Goal: Task Accomplishment & Management: Manage account settings

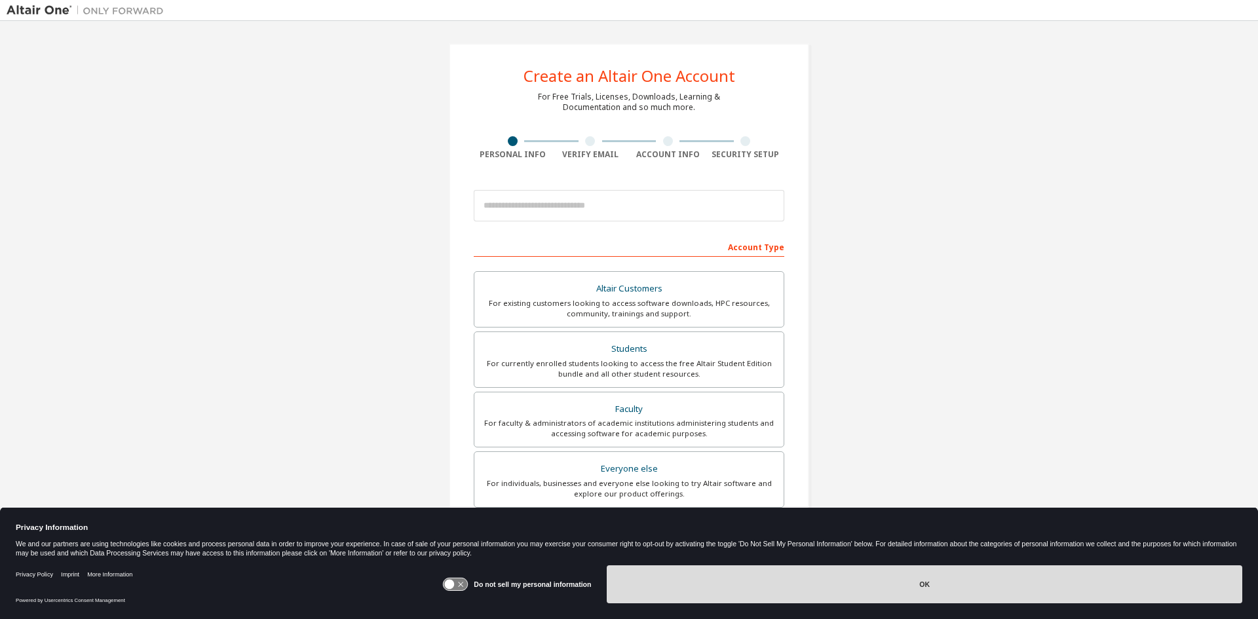
click at [1045, 598] on button "OK" at bounding box center [924, 584] width 635 height 38
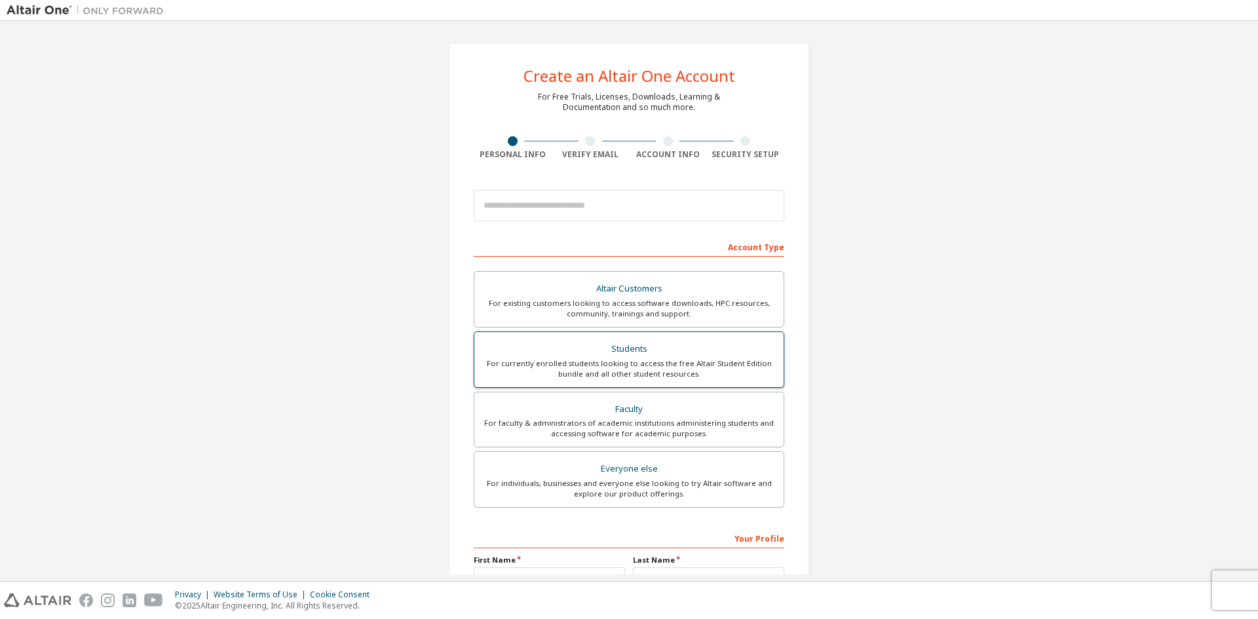
click at [655, 362] on div "For currently enrolled students looking to access the free Altair Student Editi…" at bounding box center [628, 368] width 293 height 21
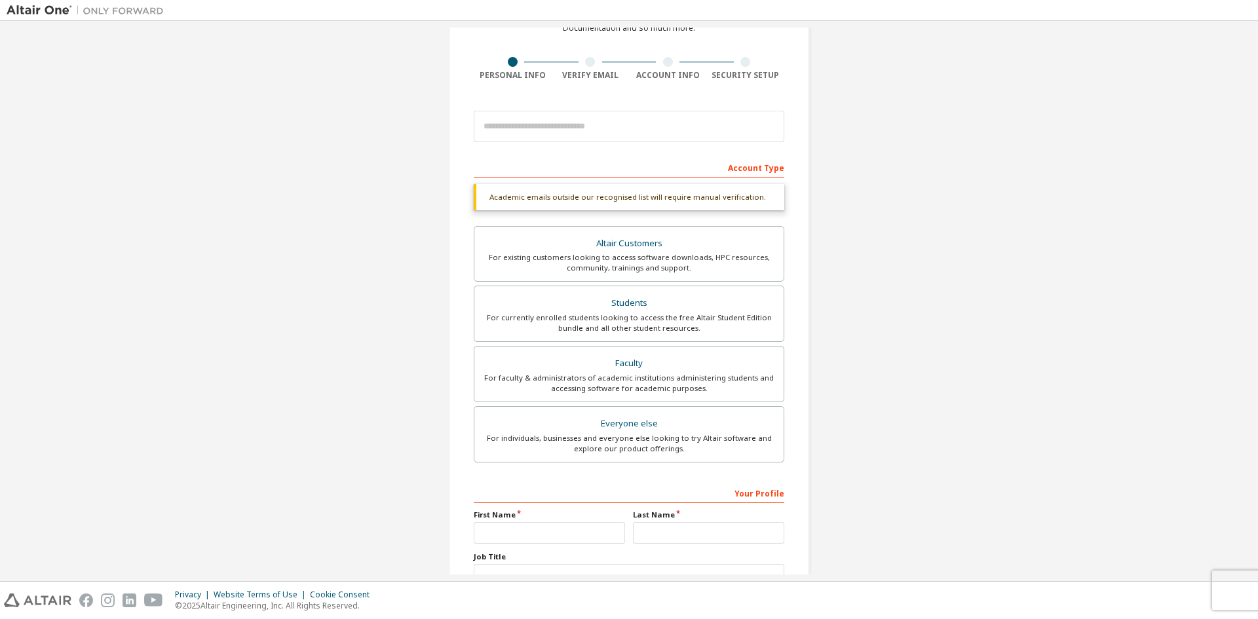
scroll to position [181, 0]
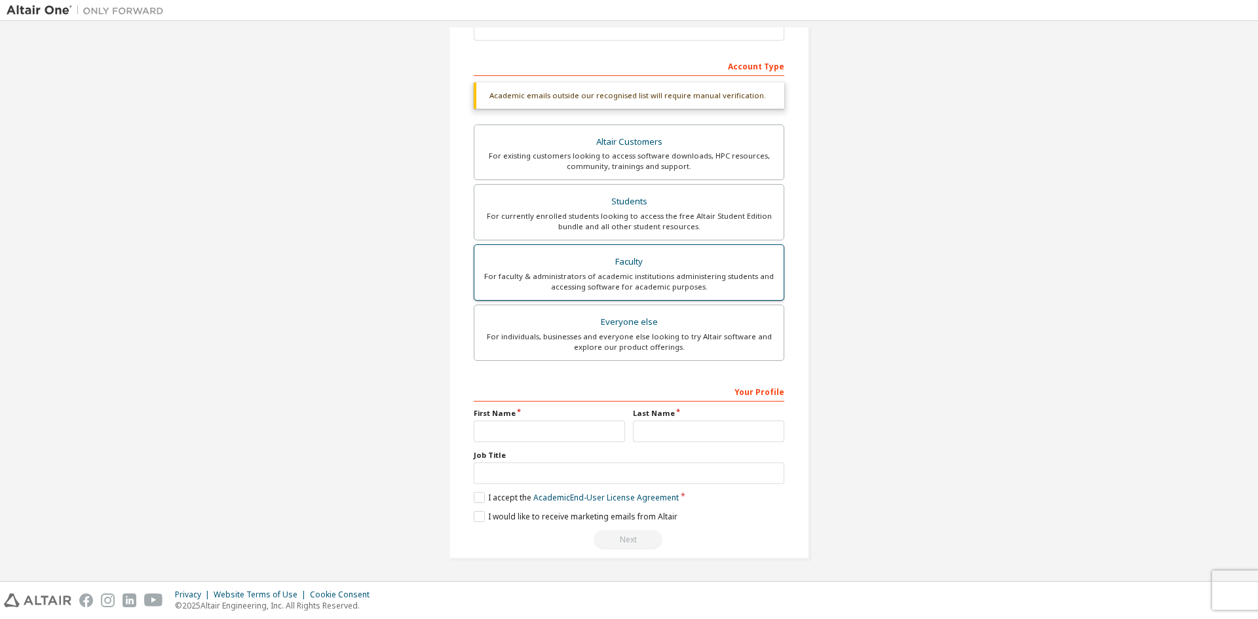
click at [609, 281] on div "For faculty & administrators of academic institutions administering students an…" at bounding box center [628, 281] width 293 height 21
click at [622, 338] on div "For individuals, businesses and everyone else looking to try Altair software an…" at bounding box center [628, 341] width 293 height 21
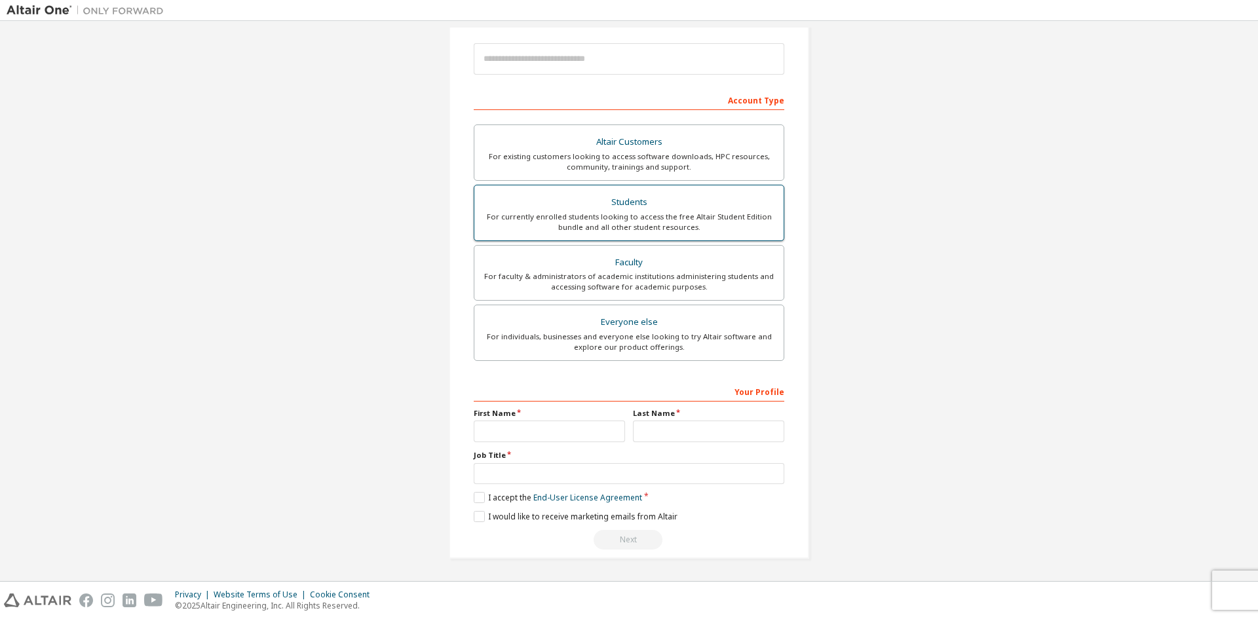
click at [635, 216] on div "For currently enrolled students looking to access the free Altair Student Editi…" at bounding box center [628, 222] width 293 height 21
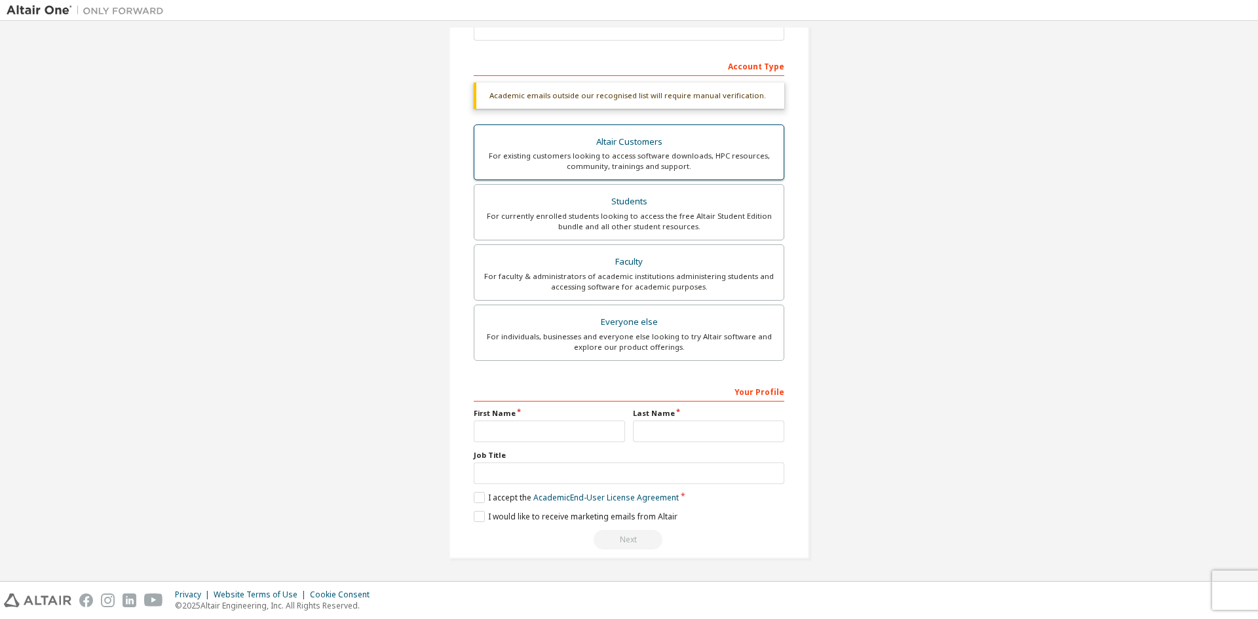
click at [642, 162] on div "For existing customers looking to access software downloads, HPC resources, com…" at bounding box center [628, 161] width 293 height 21
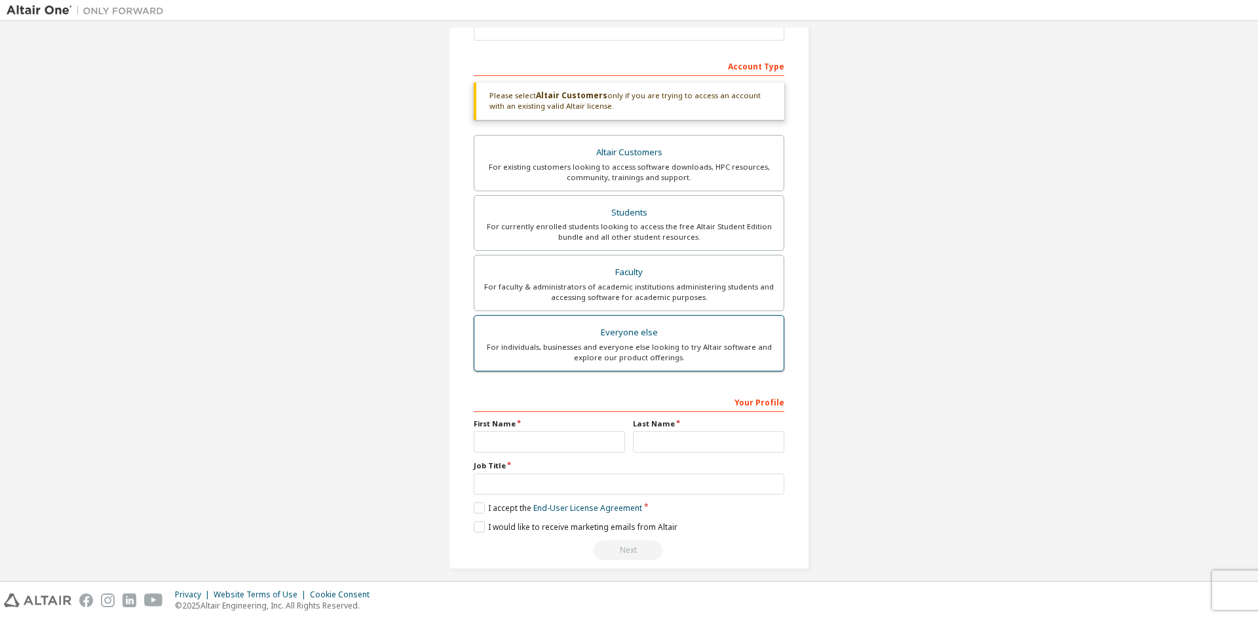
click at [749, 355] on div "For individuals, businesses and everyone else looking to try Altair software an…" at bounding box center [628, 352] width 293 height 21
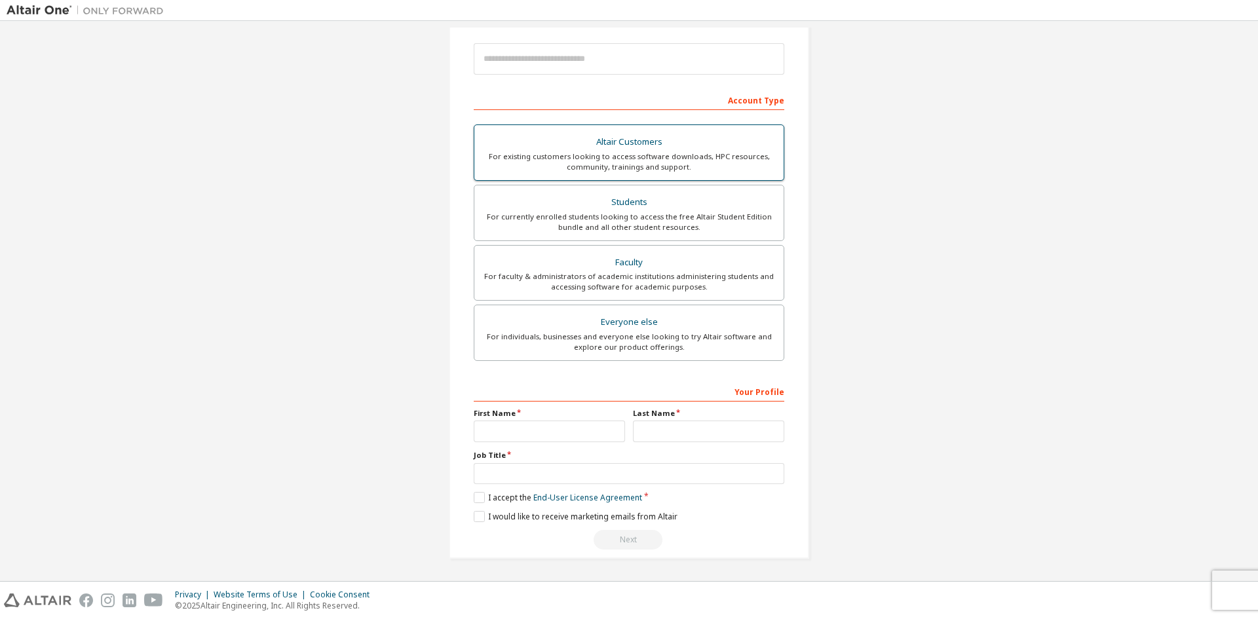
drag, startPoint x: 669, startPoint y: 146, endPoint x: 675, endPoint y: 149, distance: 7.3
click at [669, 145] on div "Altair Customers" at bounding box center [628, 142] width 293 height 18
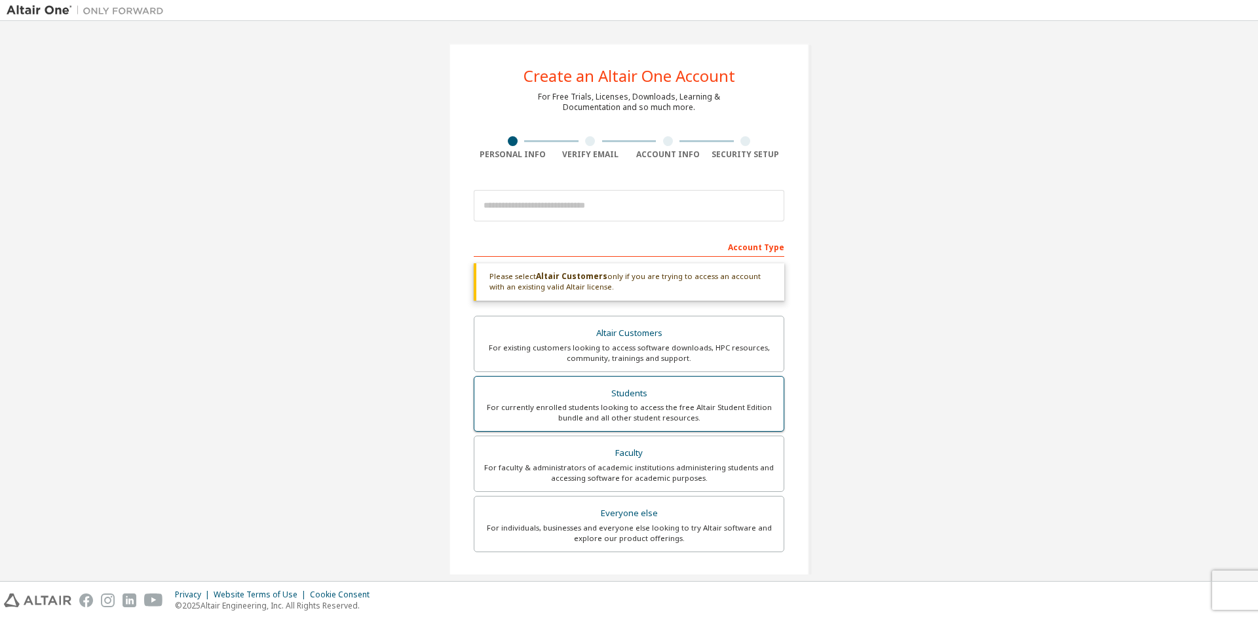
scroll to position [191, 0]
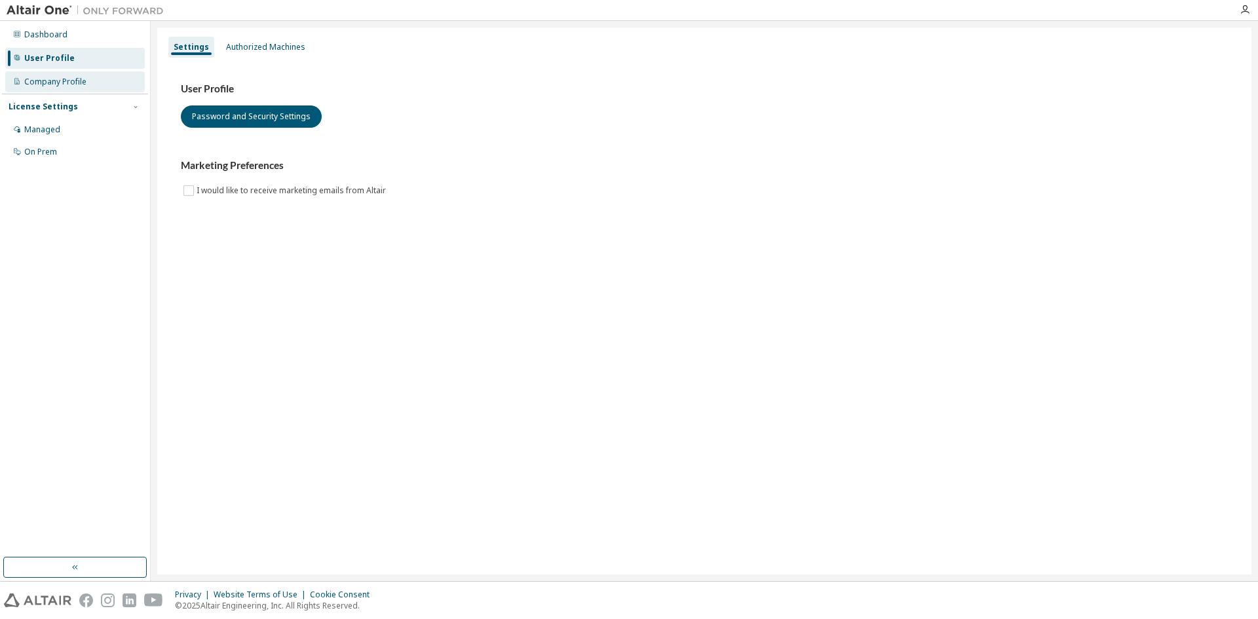
click at [50, 88] on div "Company Profile" at bounding box center [75, 81] width 140 height 21
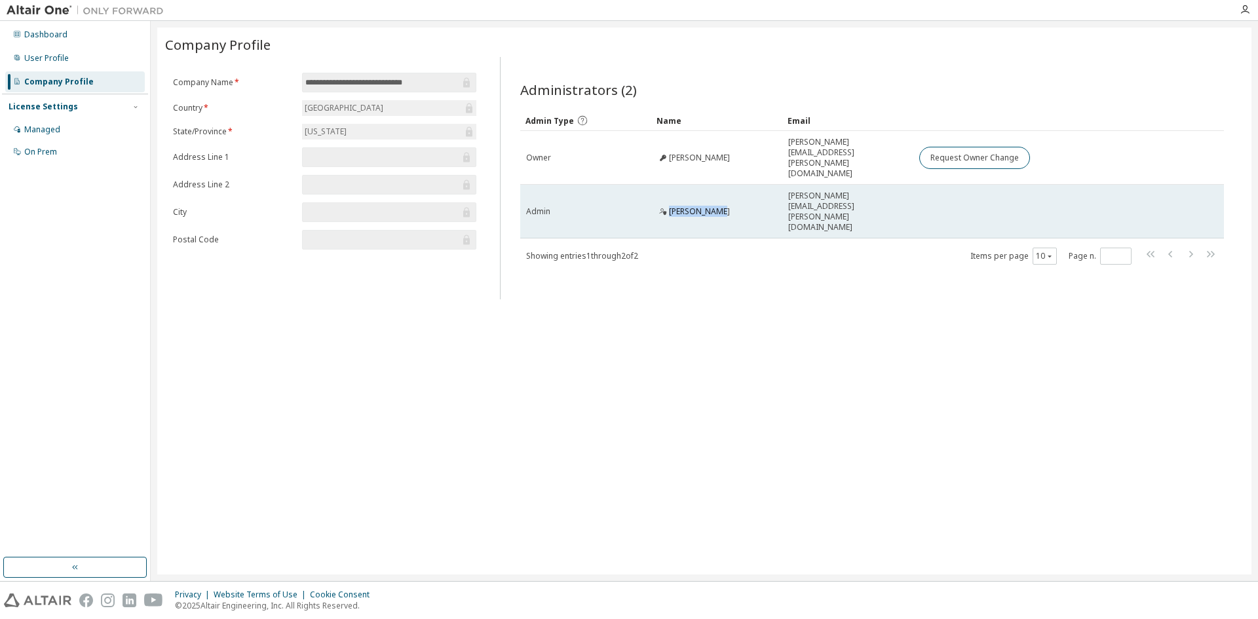
drag, startPoint x: 721, startPoint y: 183, endPoint x: 661, endPoint y: 183, distance: 60.3
click at [662, 206] on div "David Taylor" at bounding box center [716, 211] width 119 height 10
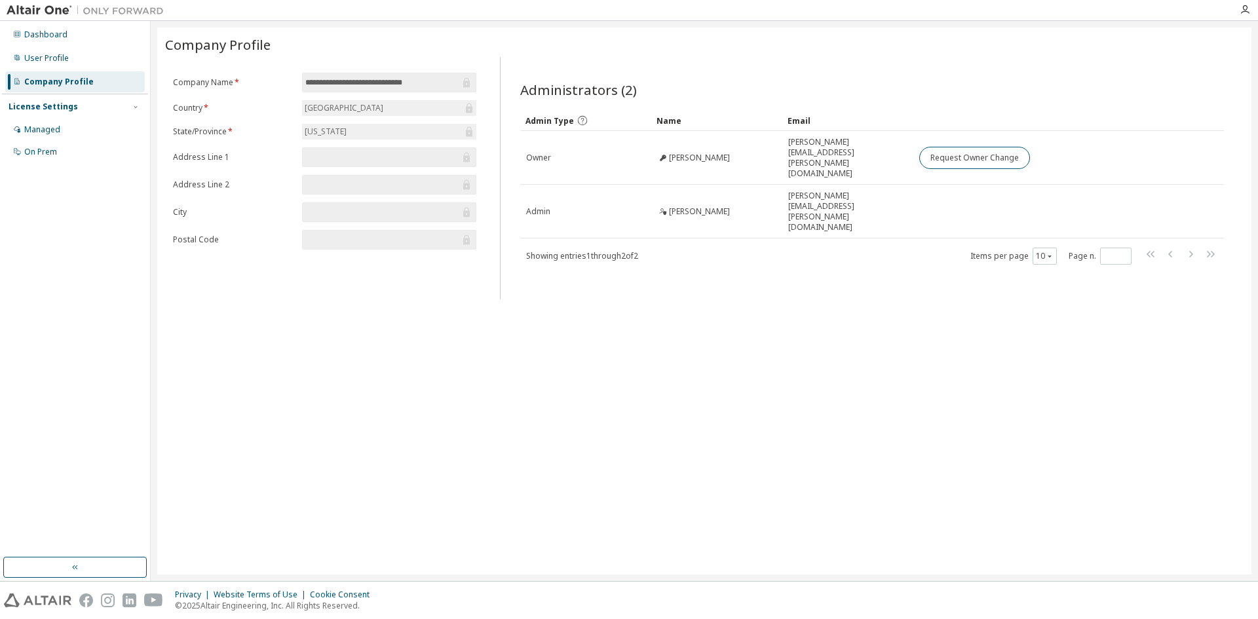
click at [971, 386] on div "**********" at bounding box center [704, 301] width 1094 height 547
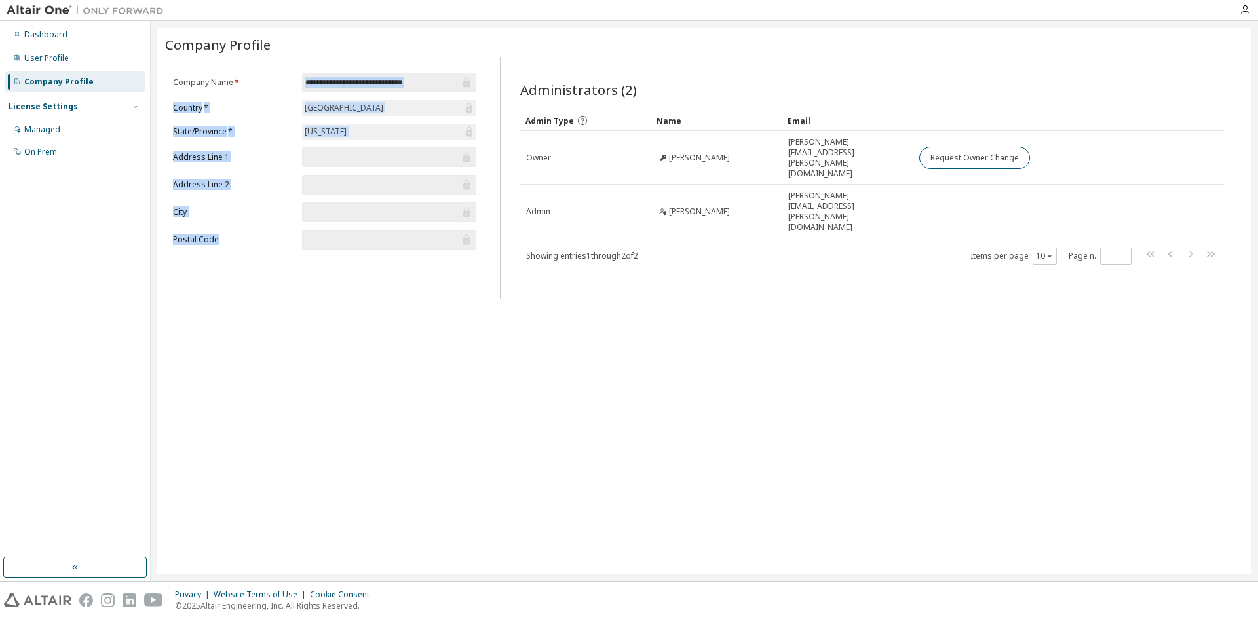
drag, startPoint x: 297, startPoint y: 78, endPoint x: 392, endPoint y: 284, distance: 227.1
click at [366, 254] on div "**********" at bounding box center [324, 165] width 319 height 185
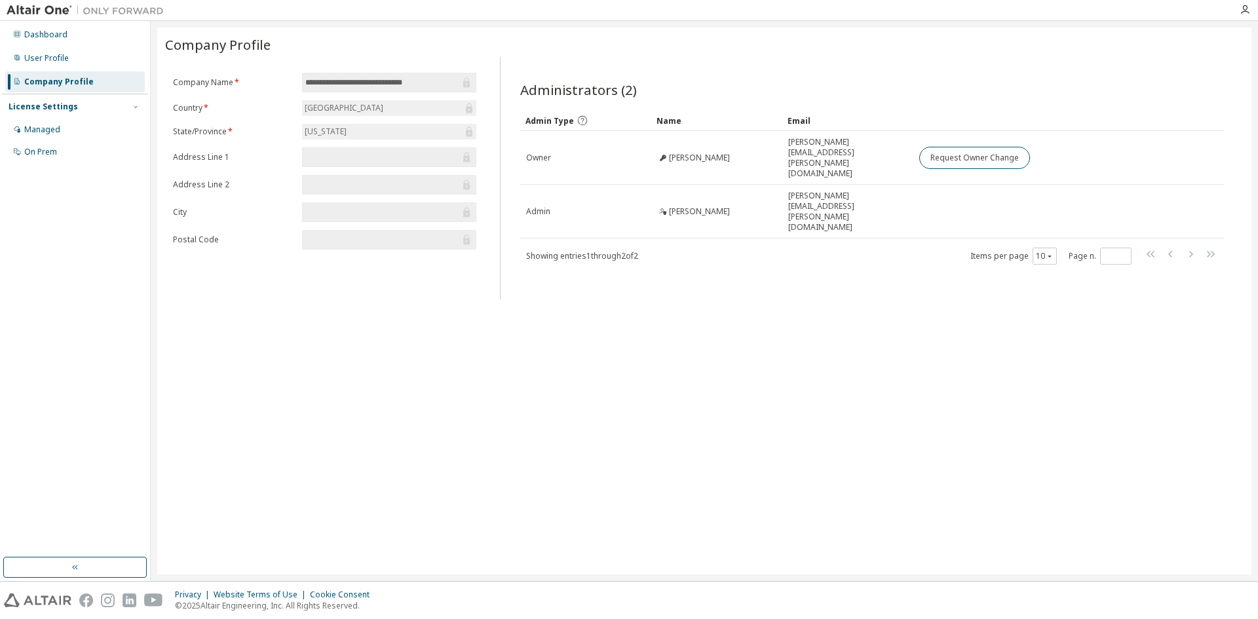
click at [569, 428] on div "**********" at bounding box center [704, 301] width 1094 height 547
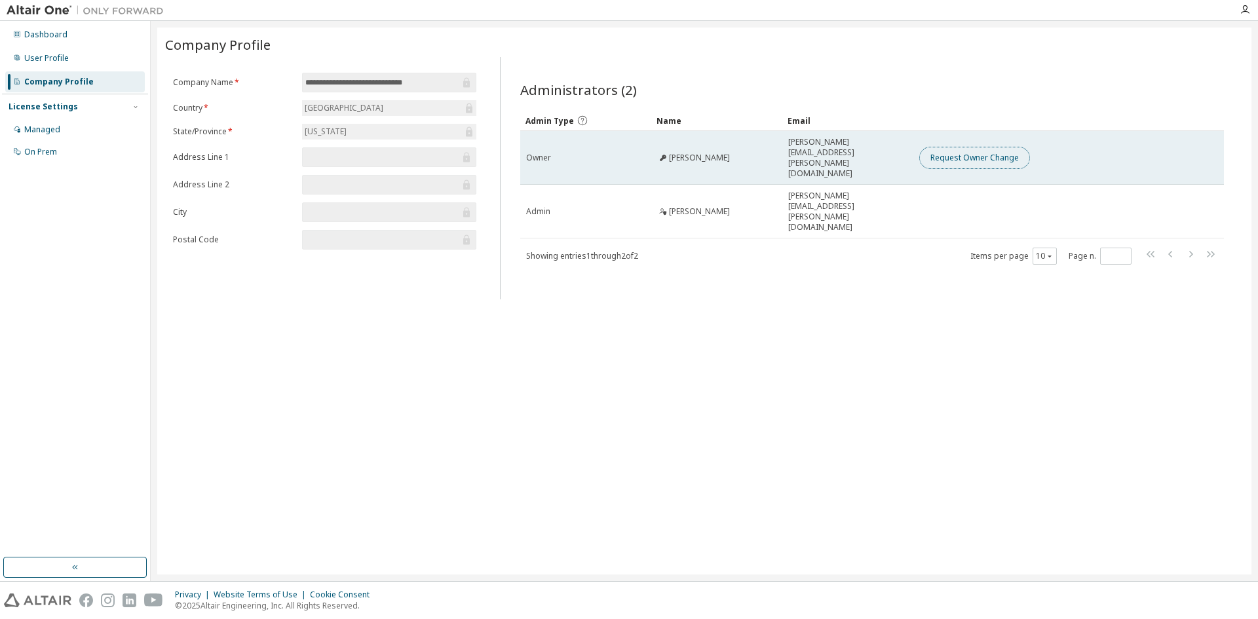
click at [988, 147] on button "Request Owner Change" at bounding box center [974, 158] width 111 height 22
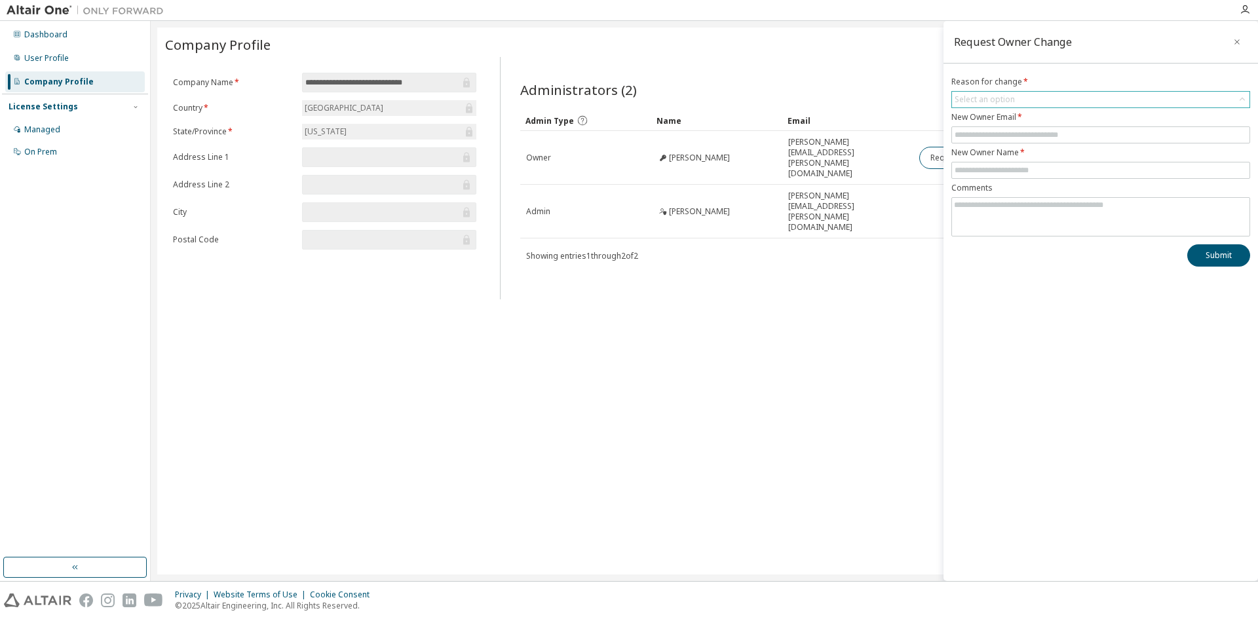
click at [1021, 100] on div "Select an option" at bounding box center [1100, 100] width 297 height 16
click at [1019, 159] on li "User no longer manages this responsibility" at bounding box center [1099, 153] width 295 height 17
click at [1022, 134] on input "text" at bounding box center [1100, 135] width 292 height 10
click at [1016, 172] on input "text" at bounding box center [1100, 170] width 292 height 10
click at [1239, 42] on icon "button" at bounding box center [1236, 42] width 9 height 10
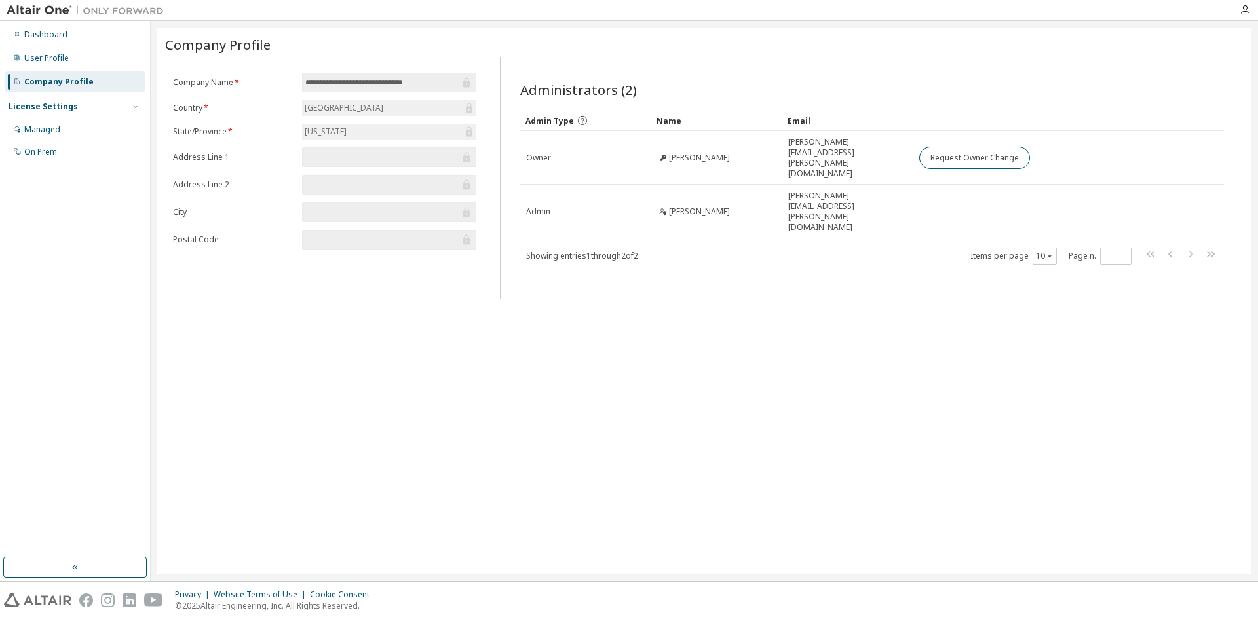
click at [901, 377] on div "**********" at bounding box center [704, 301] width 1094 height 547
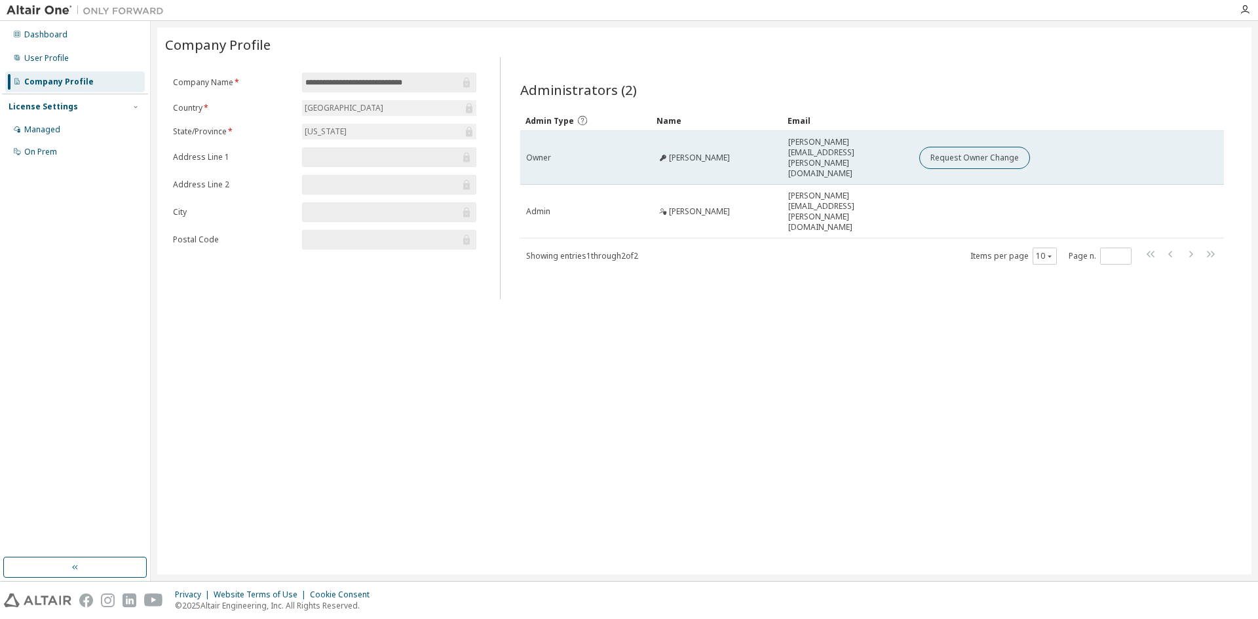
click at [702, 153] on span "Joe Gallagher" at bounding box center [699, 158] width 61 height 10
click at [660, 154] on icon at bounding box center [663, 158] width 8 height 8
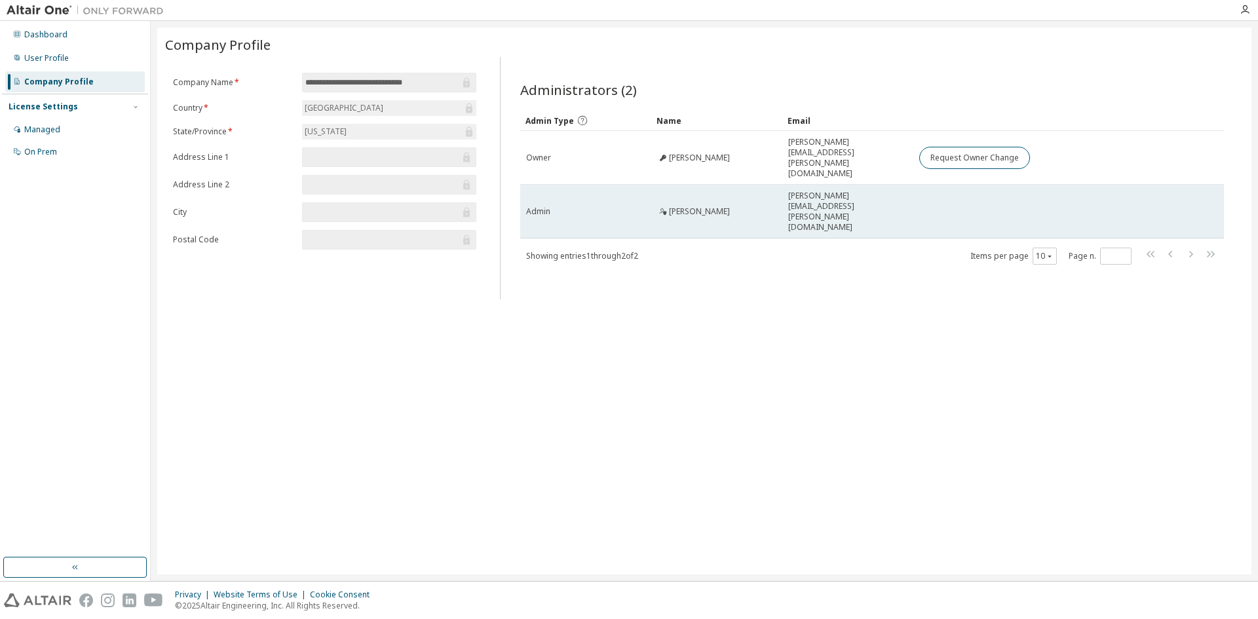
click at [662, 208] on icon at bounding box center [663, 212] width 8 height 8
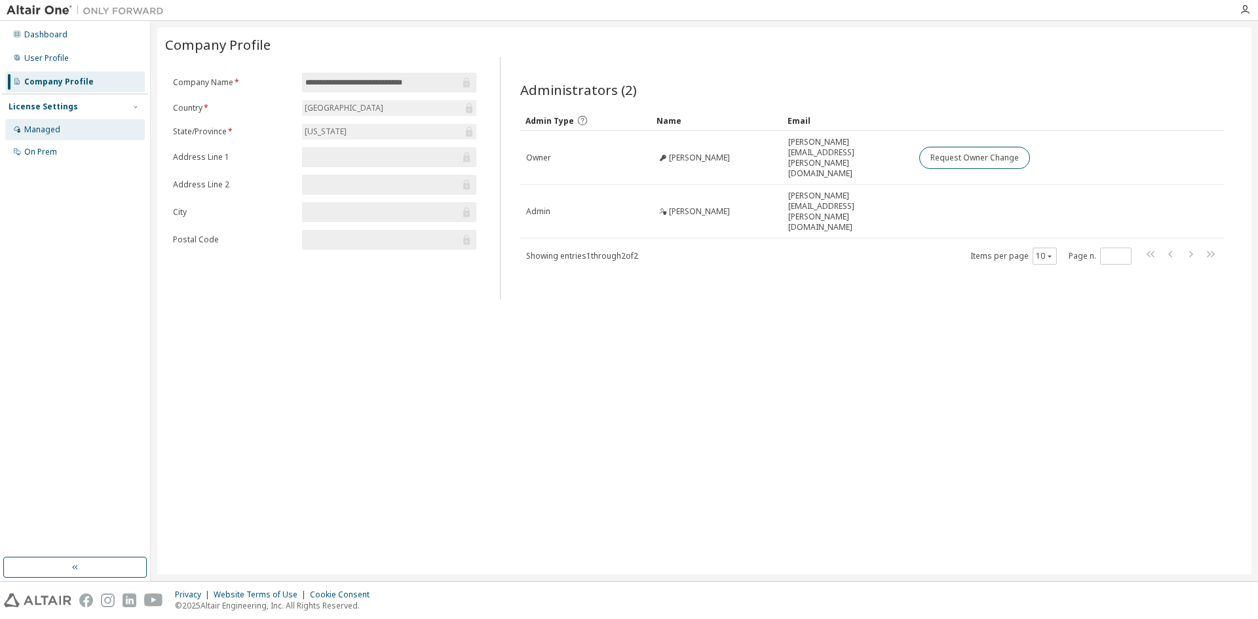
click at [29, 126] on div "Managed" at bounding box center [42, 129] width 36 height 10
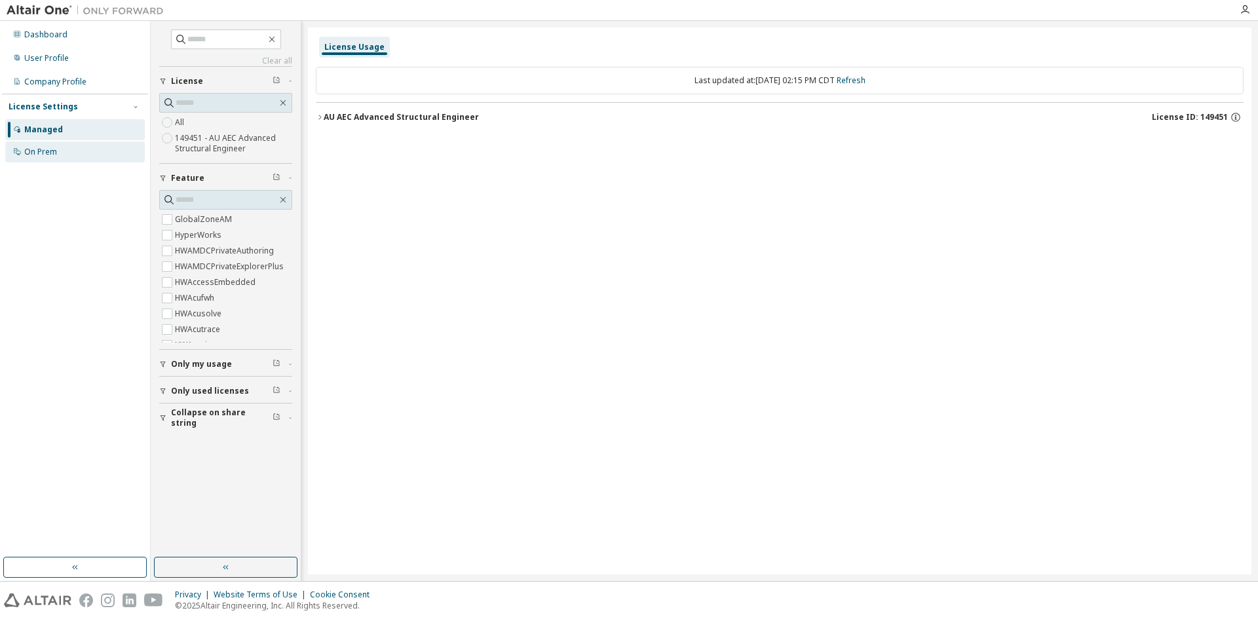
click at [48, 153] on div "On Prem" at bounding box center [40, 152] width 33 height 10
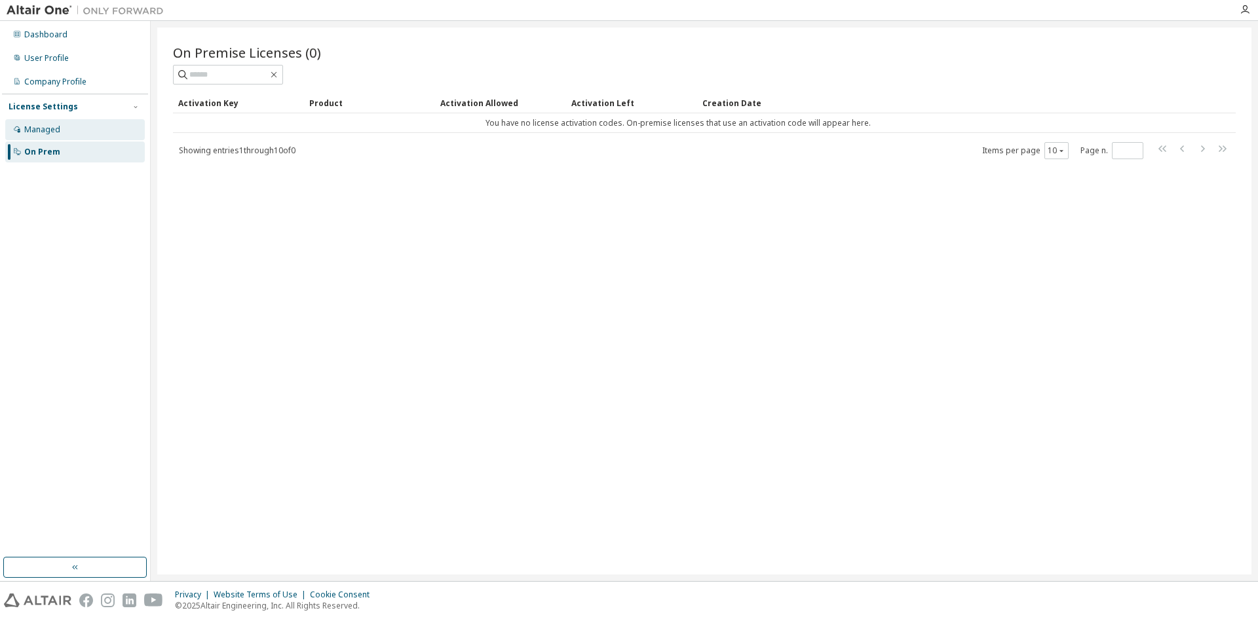
click at [43, 127] on div "Managed" at bounding box center [42, 129] width 36 height 10
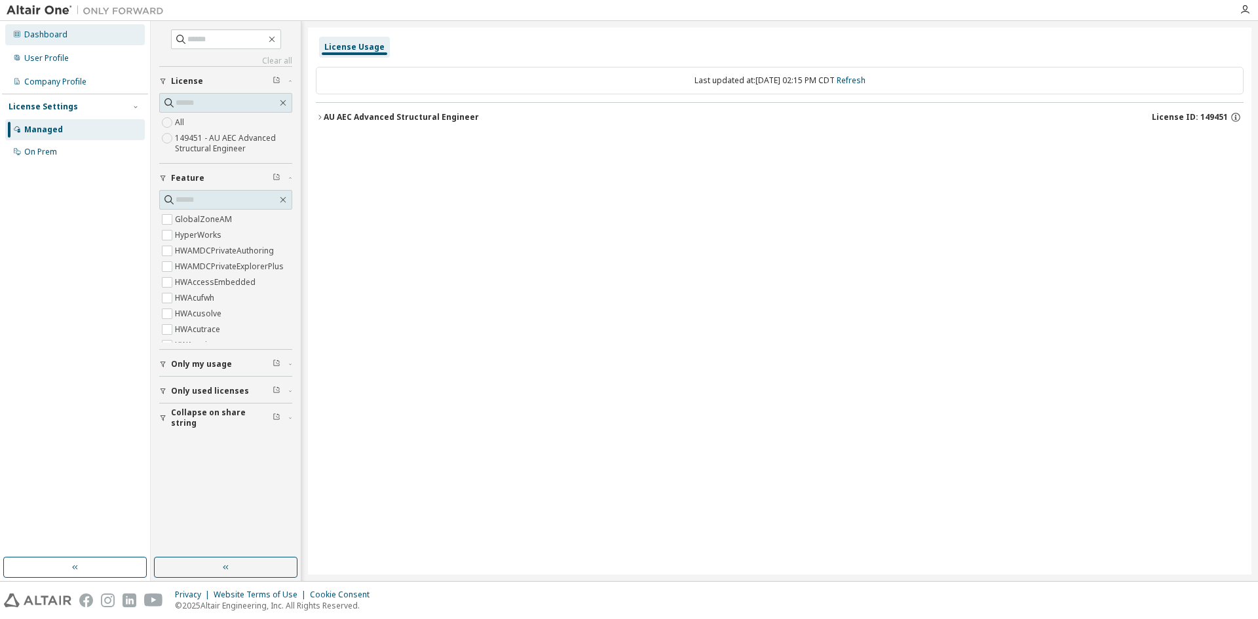
click at [33, 43] on div "Dashboard" at bounding box center [75, 34] width 140 height 21
